Goal: Use online tool/utility: Utilize a website feature to perform a specific function

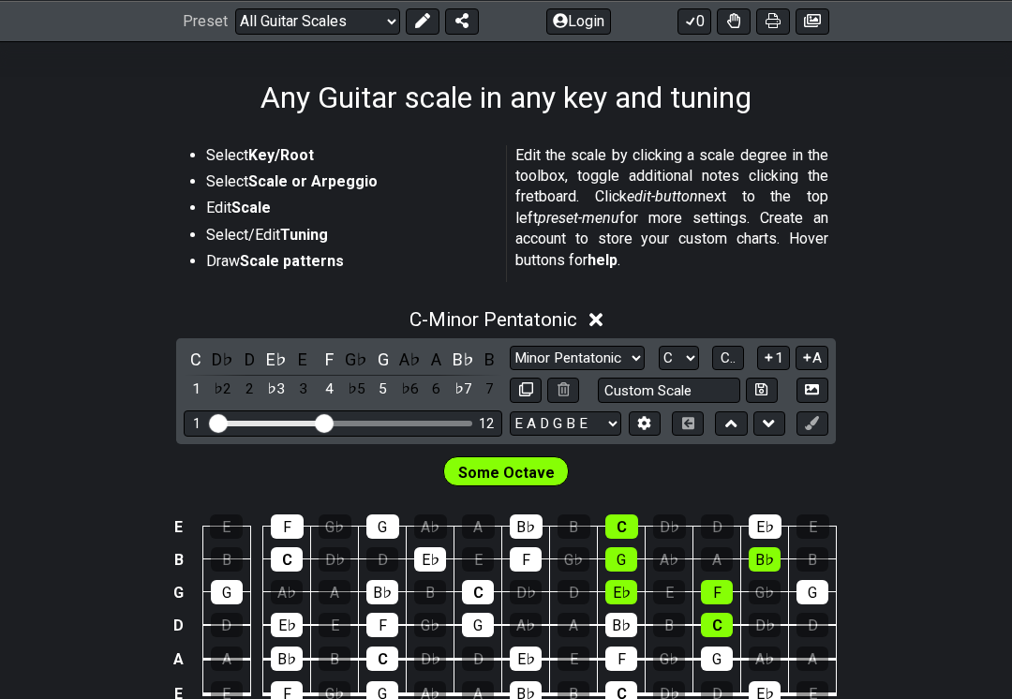
scroll to position [277, 0]
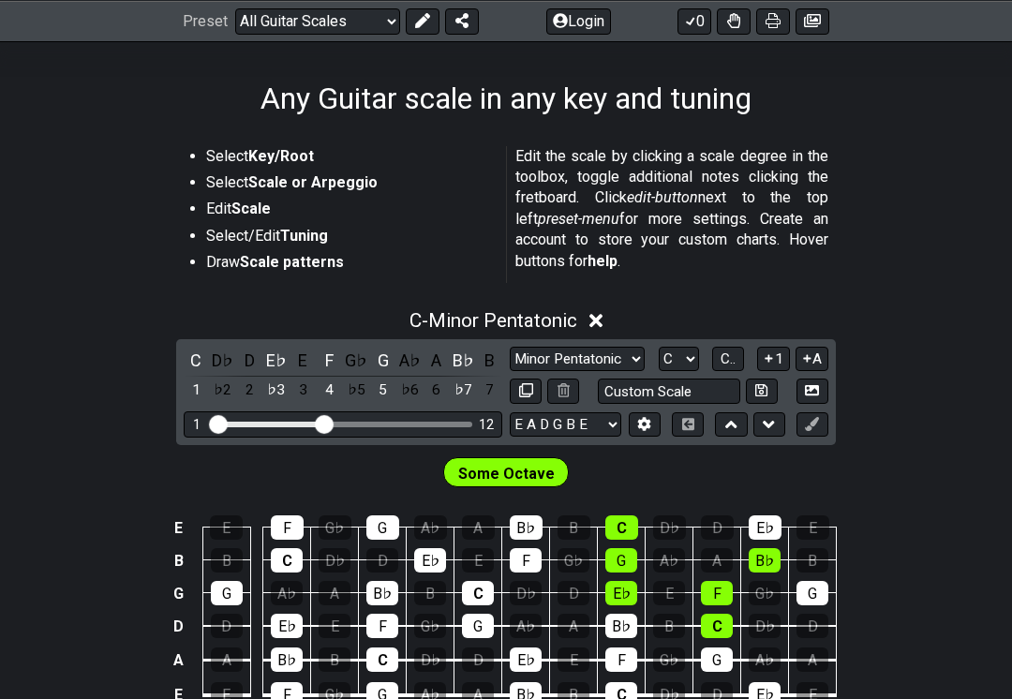
click at [602, 311] on icon at bounding box center [596, 321] width 14 height 20
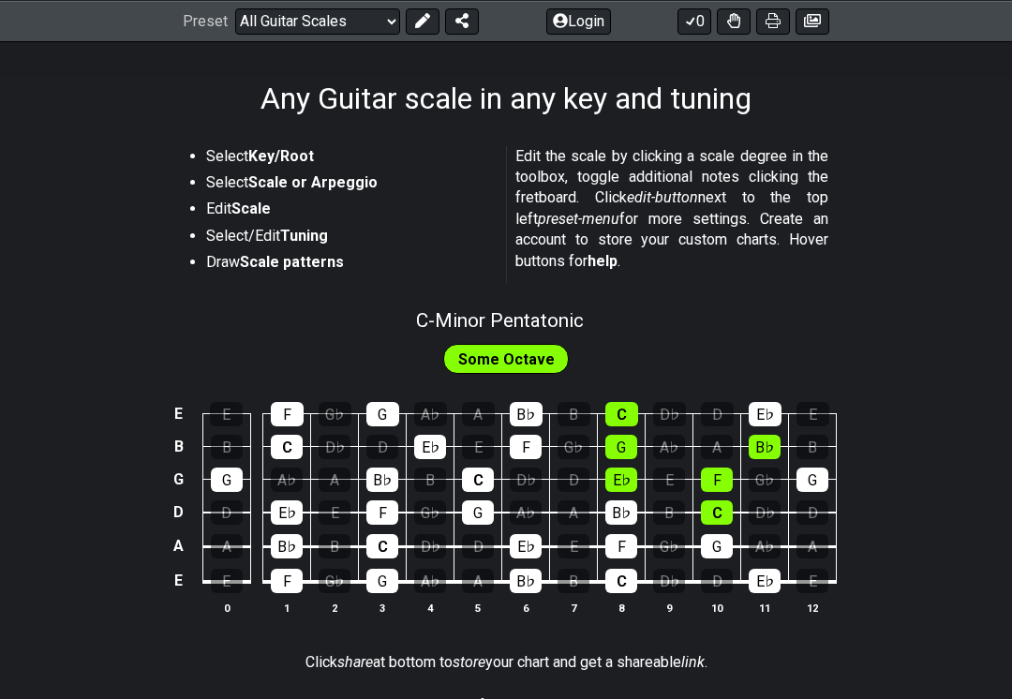
click at [545, 356] on span "Some Octave" at bounding box center [506, 359] width 97 height 27
click at [566, 322] on span "C - Minor Pentatonic" at bounding box center [500, 320] width 168 height 22
select select "C"
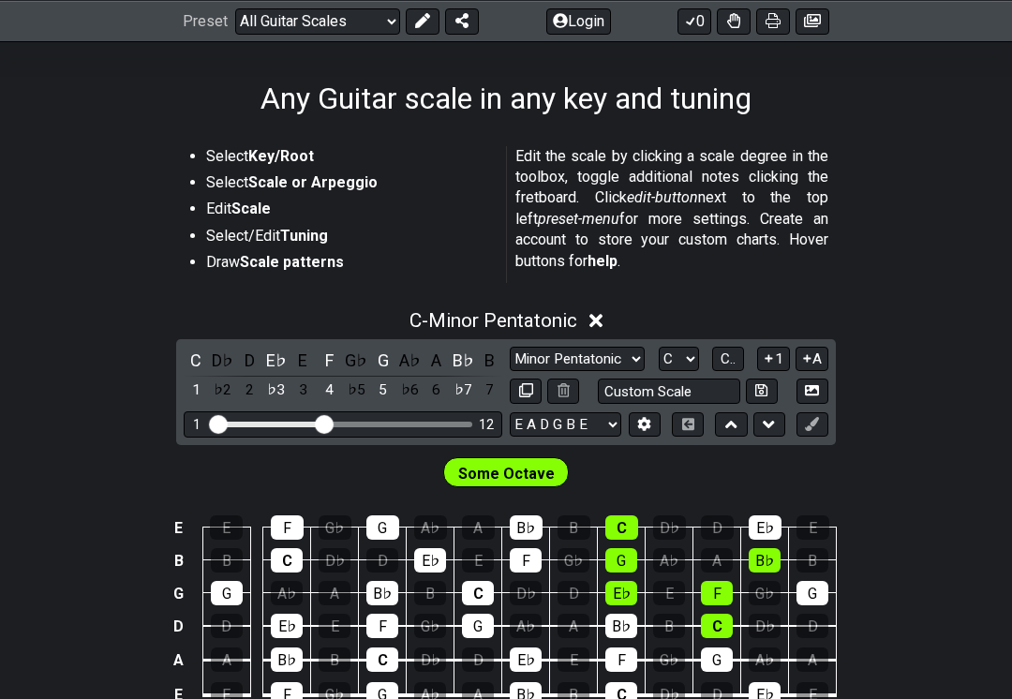
click at [510, 372] on select "Minor Pentatonic Root Minor Pentatonic Major Pentatonic Minor Blues Major Blues…" at bounding box center [577, 359] width 135 height 25
select select "Major / [PERSON_NAME]"
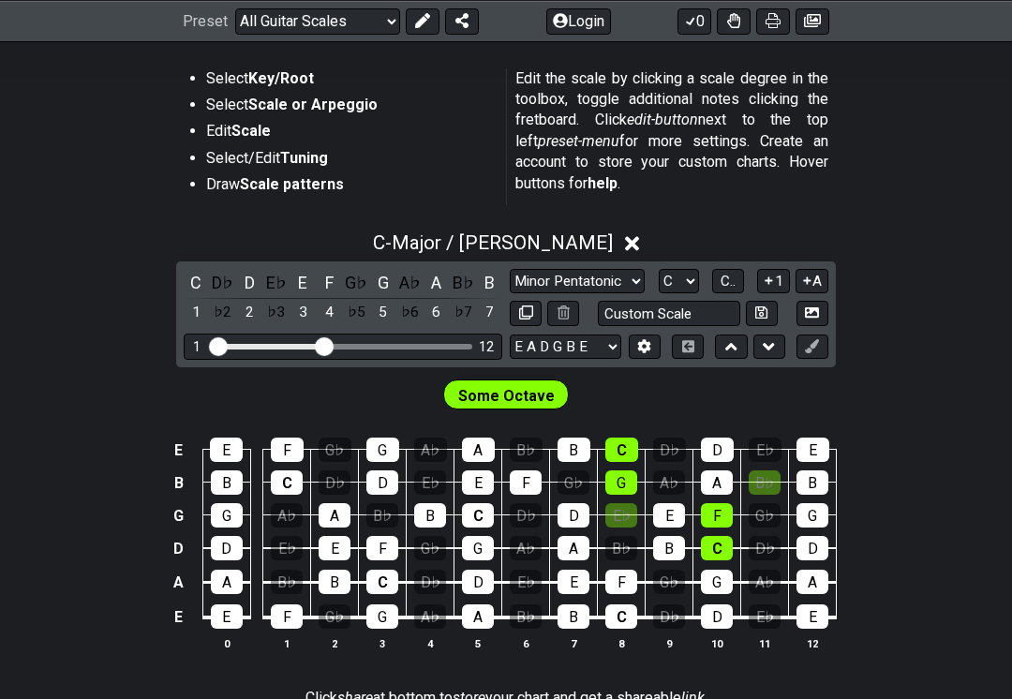
scroll to position [358, 0]
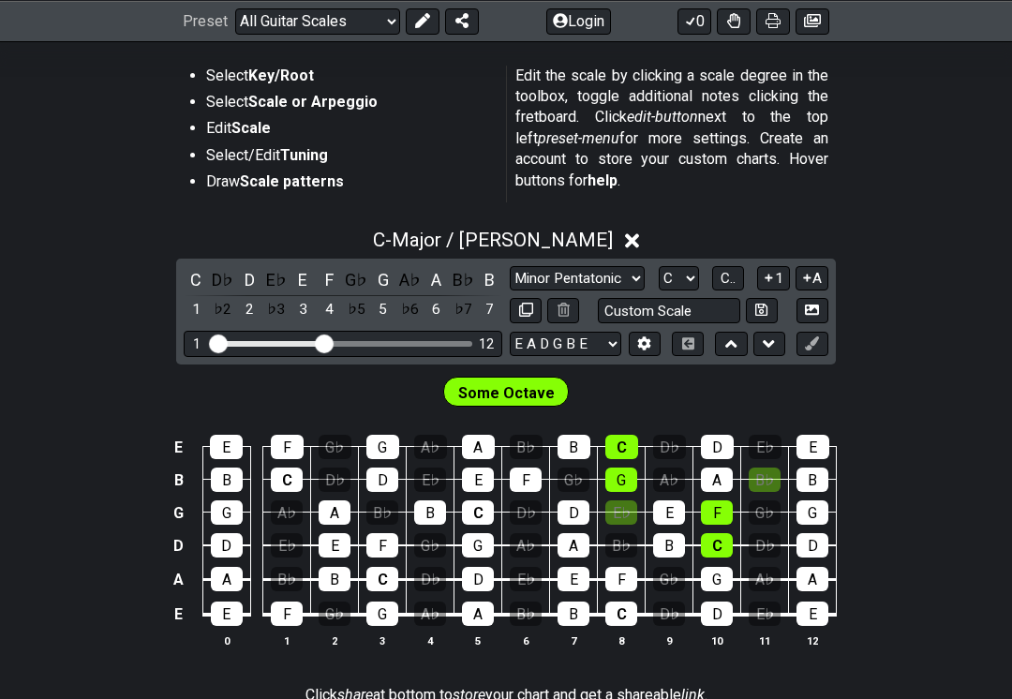
click at [884, 411] on div "Some Octave" at bounding box center [506, 387] width 1012 height 47
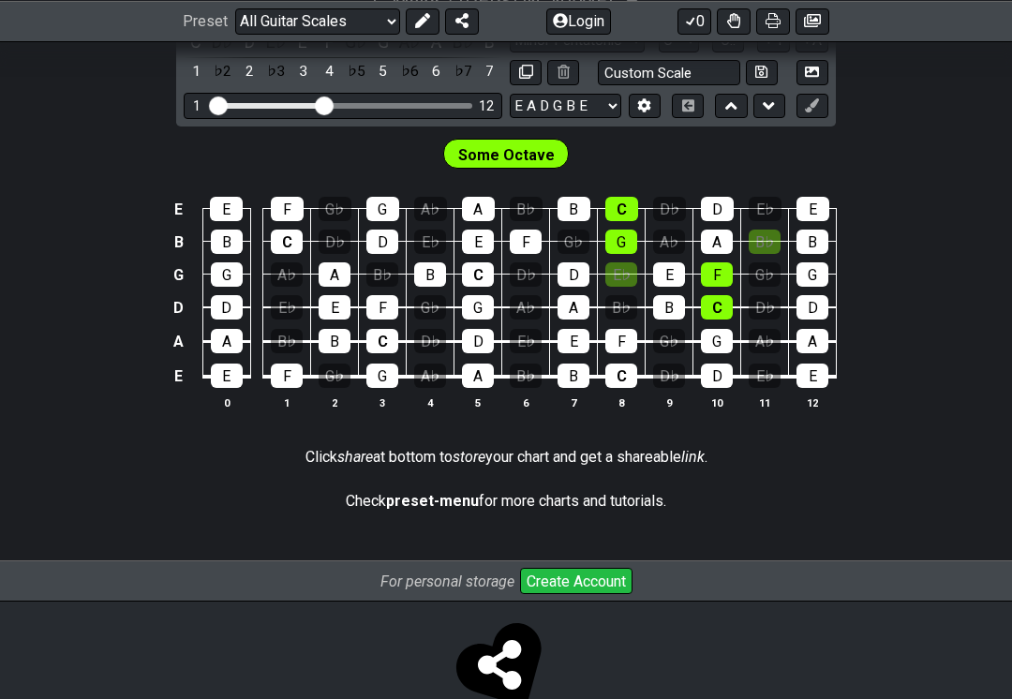
scroll to position [676, 0]
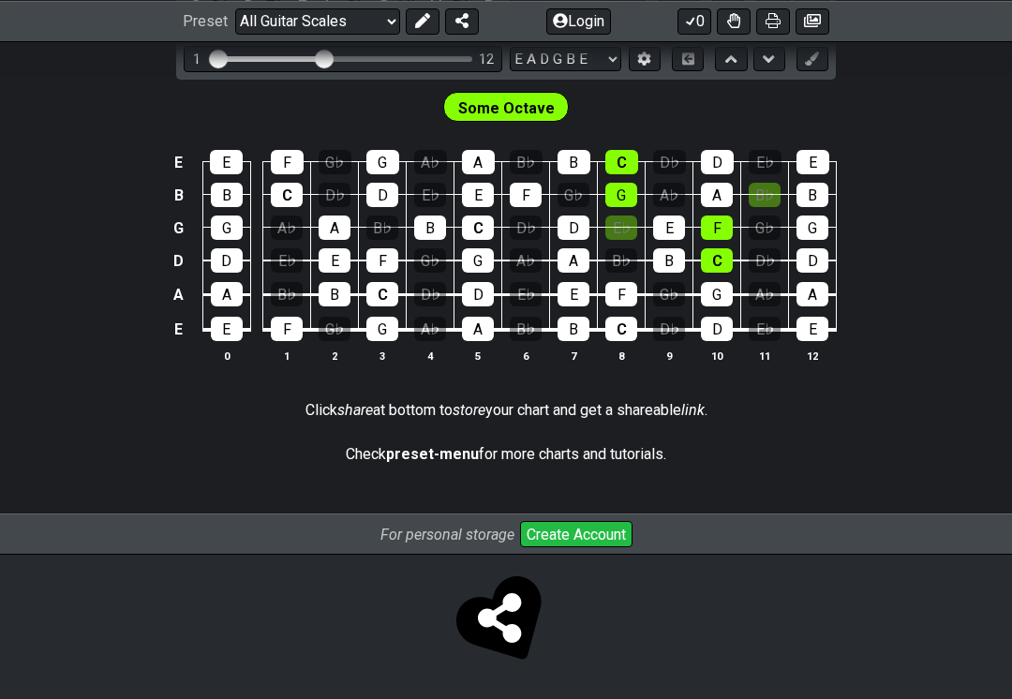
click at [505, 641] on icon at bounding box center [499, 618] width 43 height 50
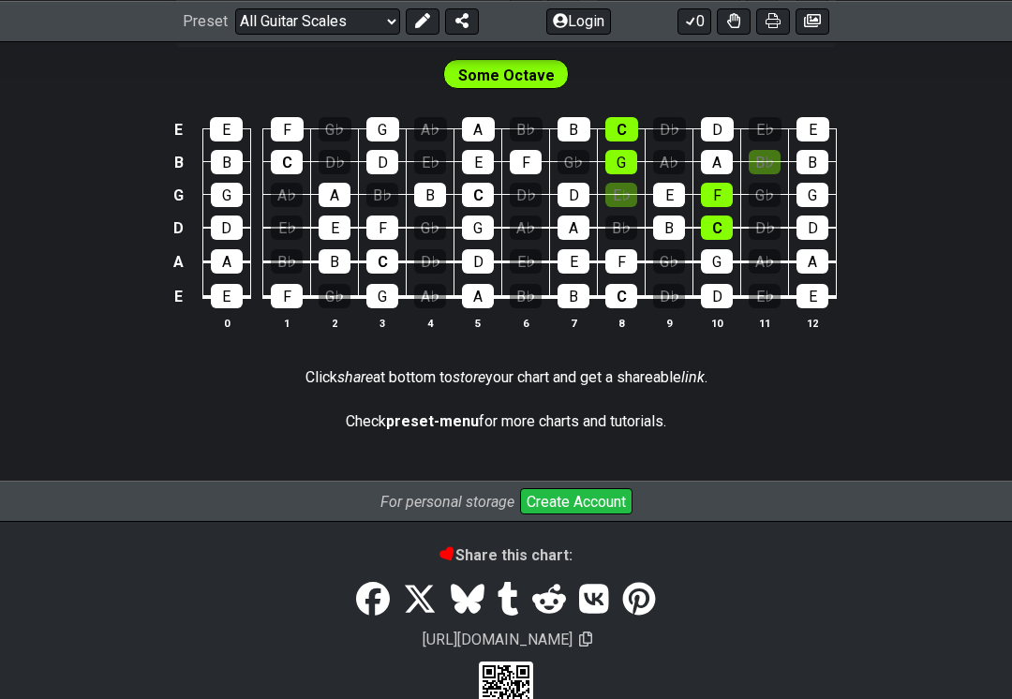
select select "/welcome"
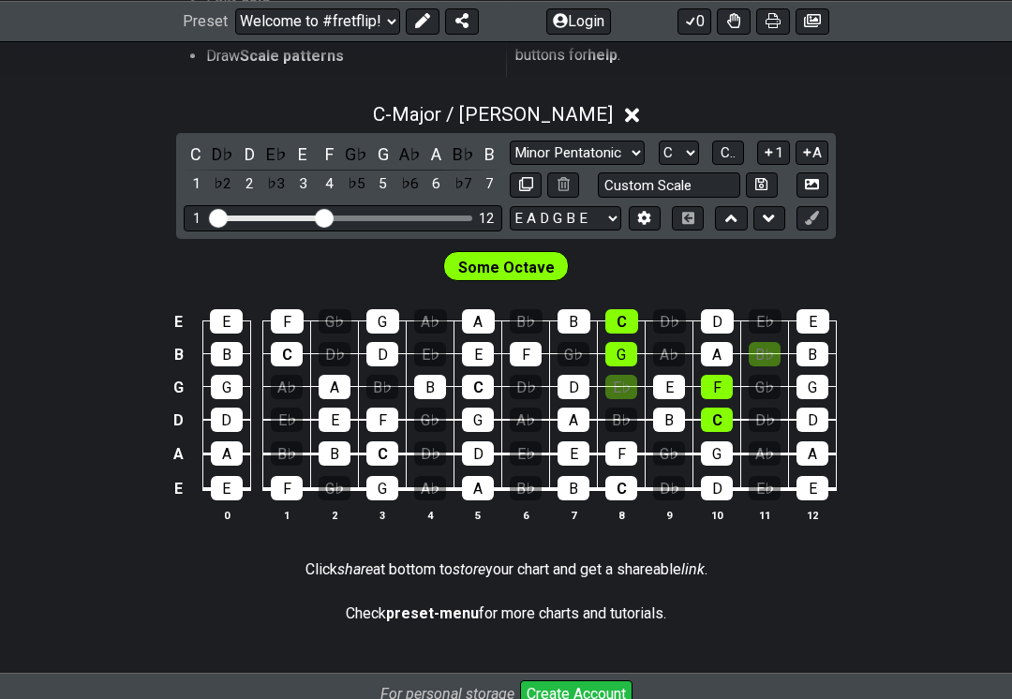
scroll to position [484, 0]
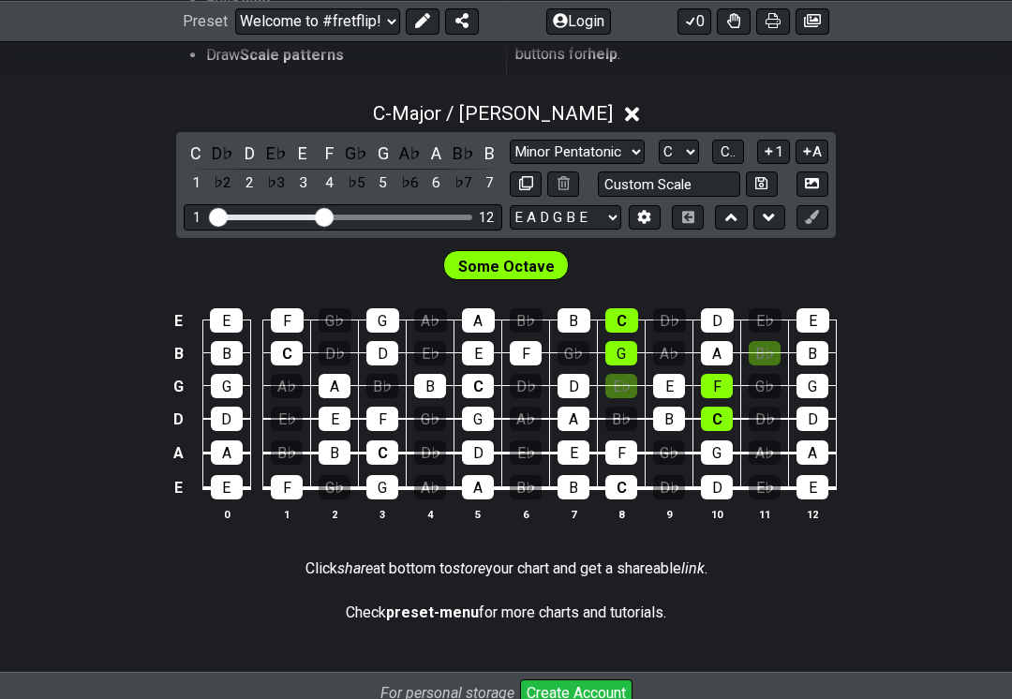
click at [769, 22] on button at bounding box center [773, 20] width 34 height 26
click at [765, 20] on icon at bounding box center [772, 20] width 15 height 15
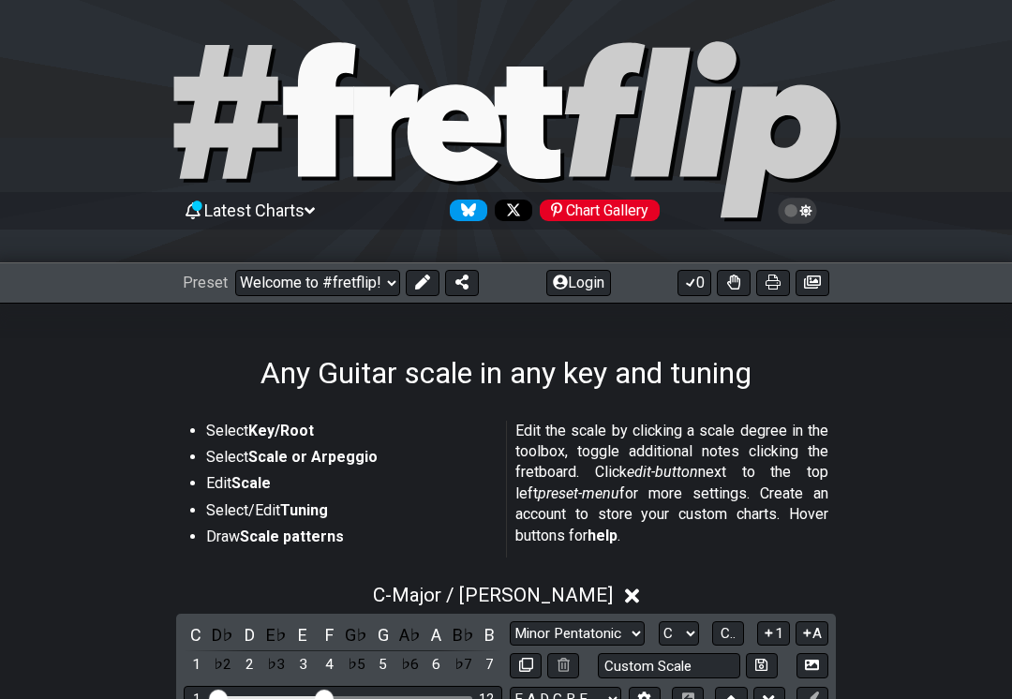
scroll to position [2, 0]
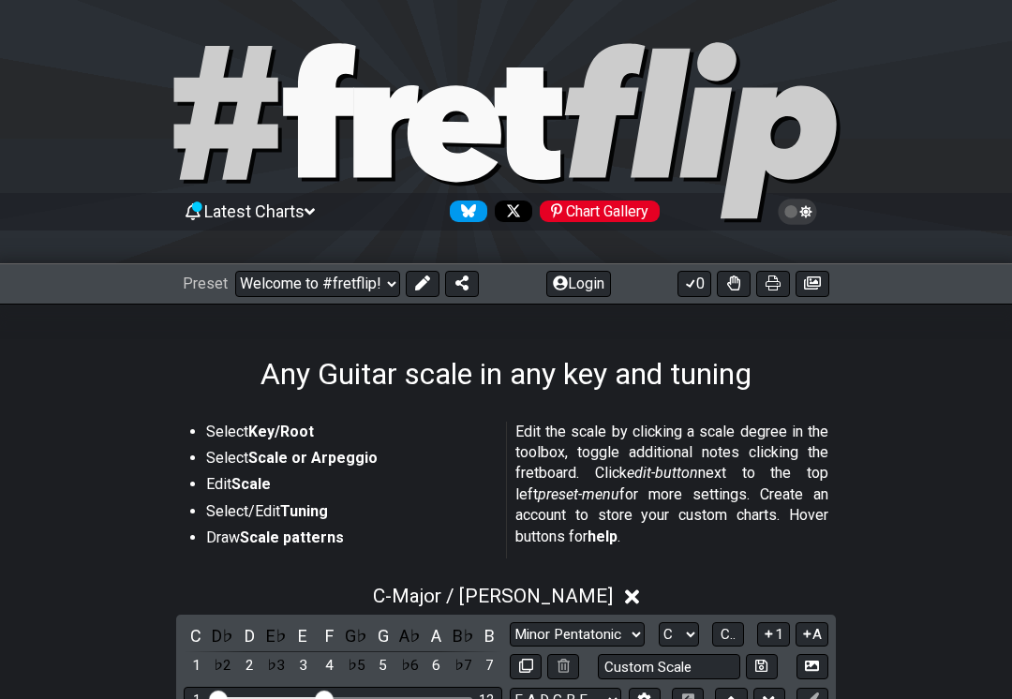
click at [765, 282] on icon at bounding box center [772, 282] width 15 height 15
click at [809, 284] on icon at bounding box center [812, 282] width 17 height 13
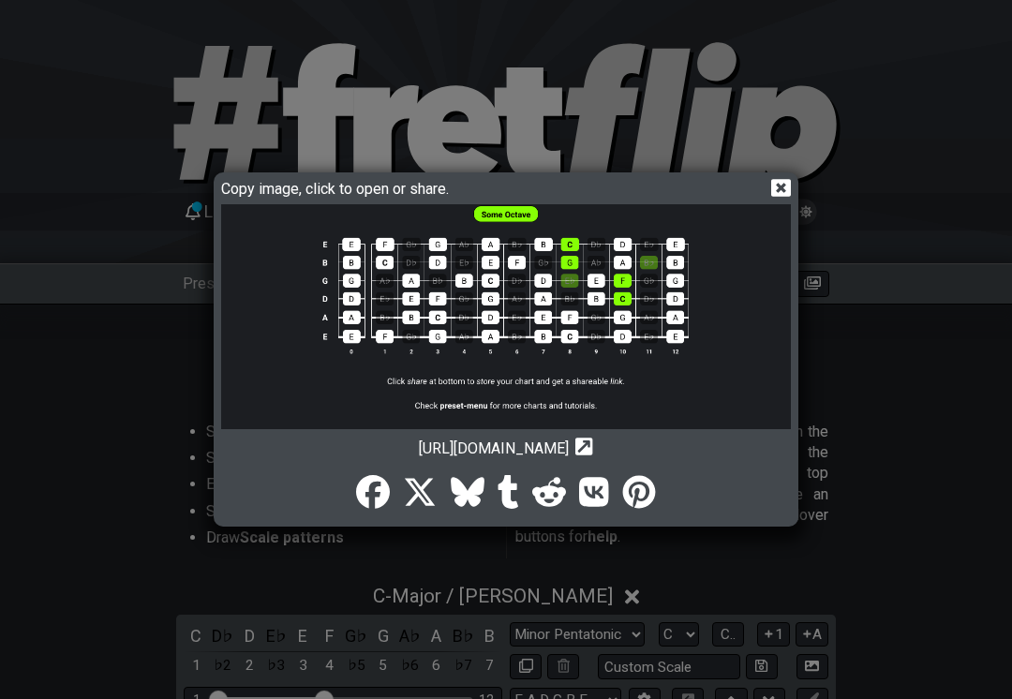
scroll to position [234, 0]
click at [313, 304] on img at bounding box center [506, 204] width 570 height 469
